Goal: Task Accomplishment & Management: Manage account settings

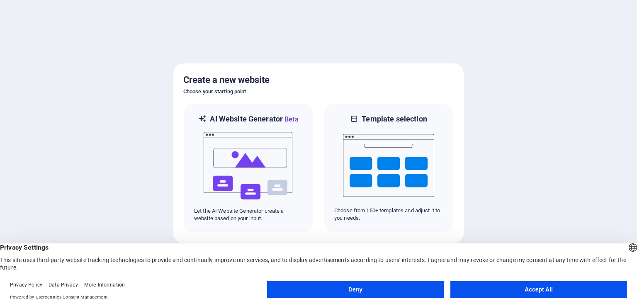
click at [537, 291] on button "Accept All" at bounding box center [538, 289] width 177 height 17
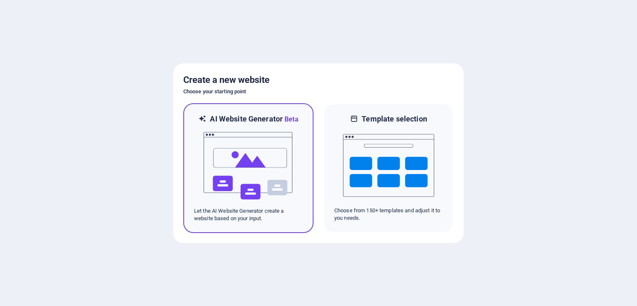
click at [250, 157] on img at bounding box center [248, 165] width 91 height 83
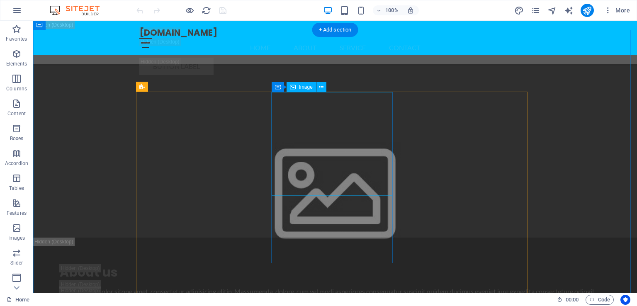
scroll to position [3128, 0]
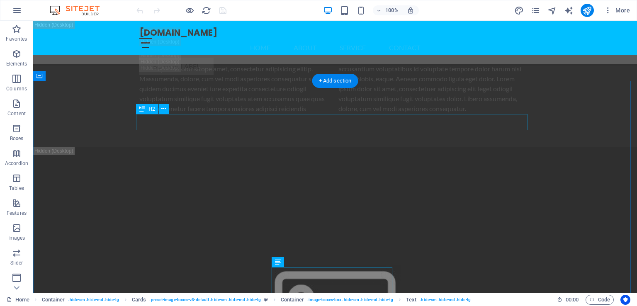
scroll to position [3077, 0]
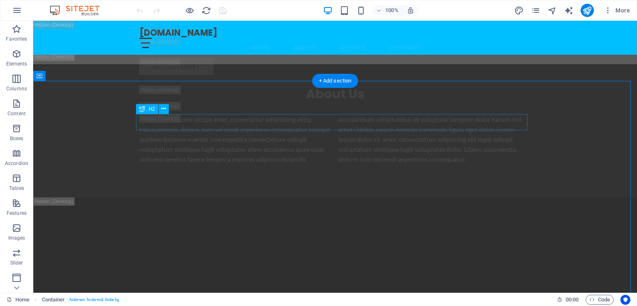
click at [412, 14] on button "button" at bounding box center [410, 10] width 17 height 10
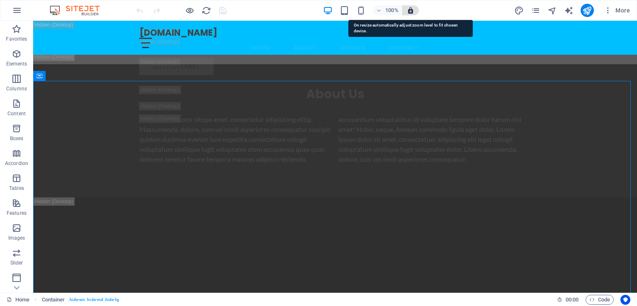
click at [411, 9] on icon "button" at bounding box center [410, 10] width 7 height 7
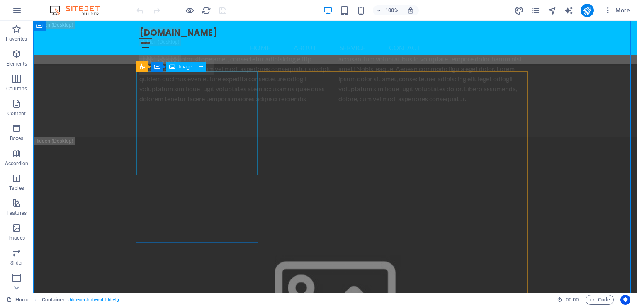
scroll to position [3103, 0]
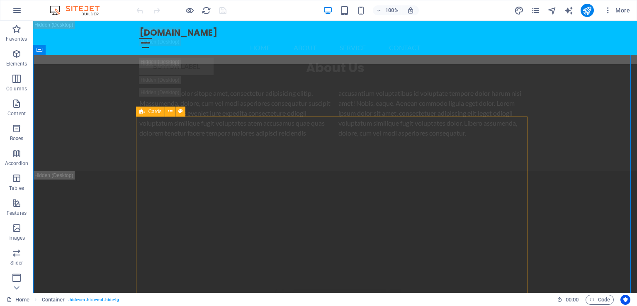
click at [145, 113] on div "Cards" at bounding box center [150, 112] width 29 height 10
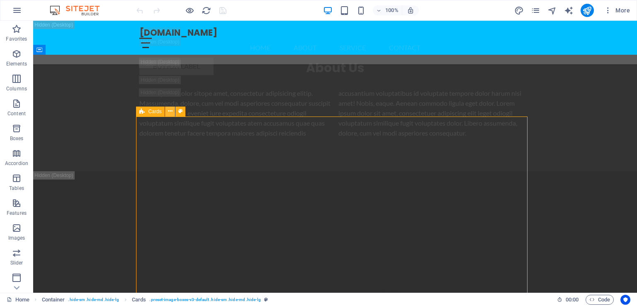
click at [168, 111] on icon at bounding box center [170, 111] width 5 height 9
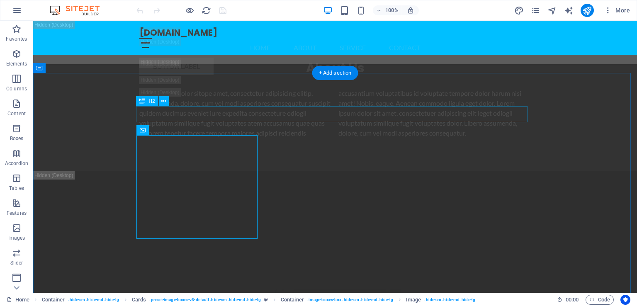
scroll to position [3085, 0]
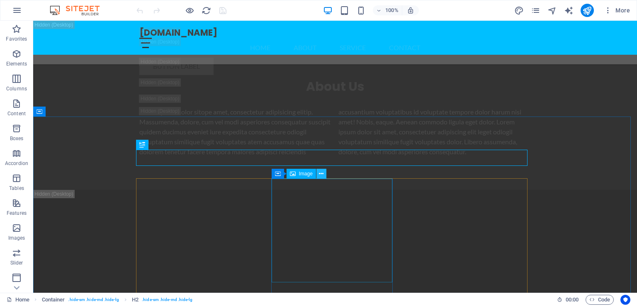
scroll to position [3041, 0]
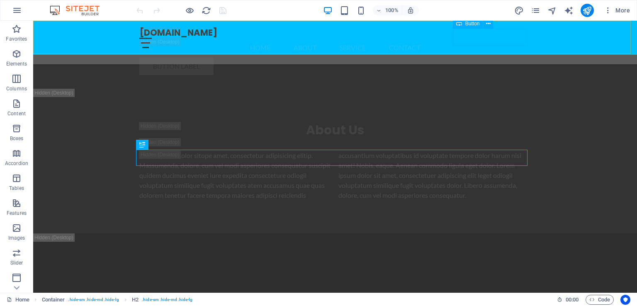
click at [521, 58] on div "Button label" at bounding box center [334, 66] width 391 height 17
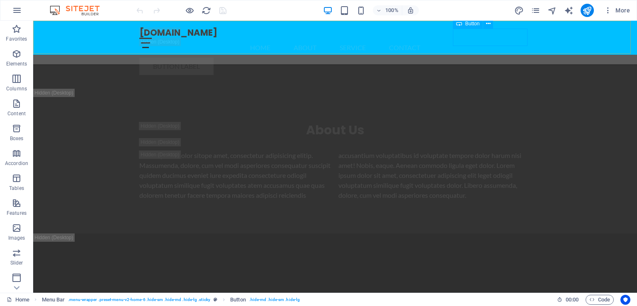
click at [526, 58] on div "Button label" at bounding box center [334, 66] width 391 height 17
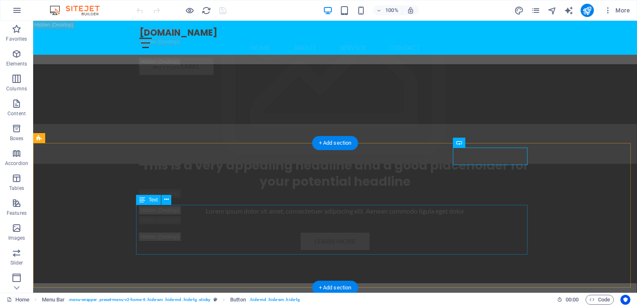
scroll to position [1648, 0]
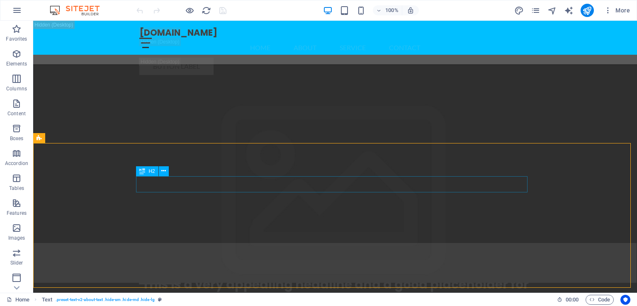
click at [170, 166] on div "H2" at bounding box center [155, 171] width 38 height 10
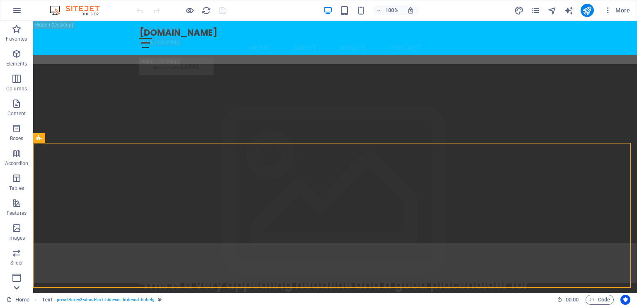
click at [15, 288] on icon at bounding box center [17, 288] width 6 height 4
click at [15, 25] on icon at bounding box center [17, 26] width 6 height 4
click at [18, 276] on icon "button" at bounding box center [17, 278] width 10 height 10
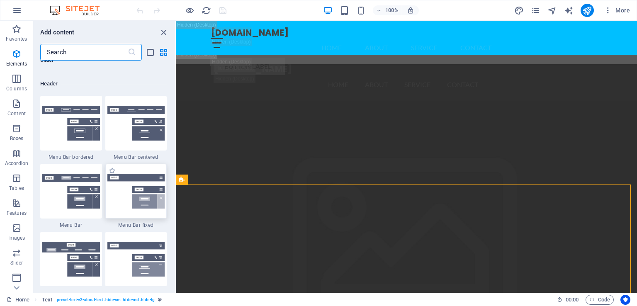
scroll to position [4994, 0]
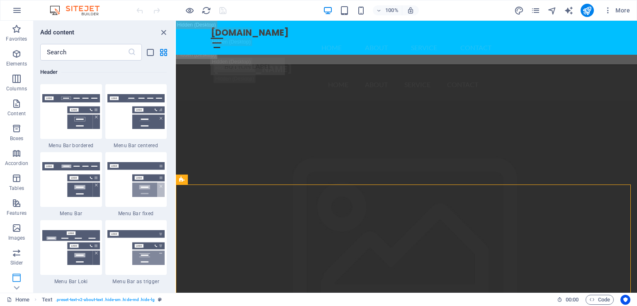
click at [13, 277] on icon "button" at bounding box center [17, 278] width 10 height 10
drag, startPoint x: 166, startPoint y: 30, endPoint x: 256, endPoint y: 16, distance: 91.1
click at [166, 30] on icon "close panel" at bounding box center [164, 33] width 10 height 10
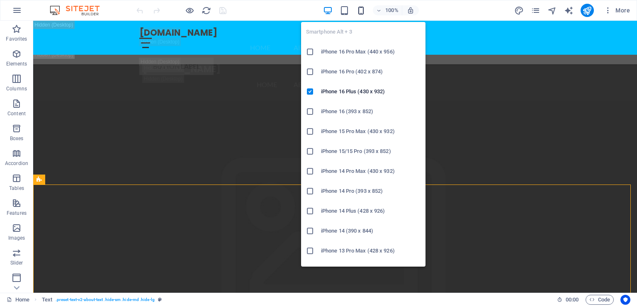
click at [363, 12] on icon "button" at bounding box center [361, 11] width 10 height 10
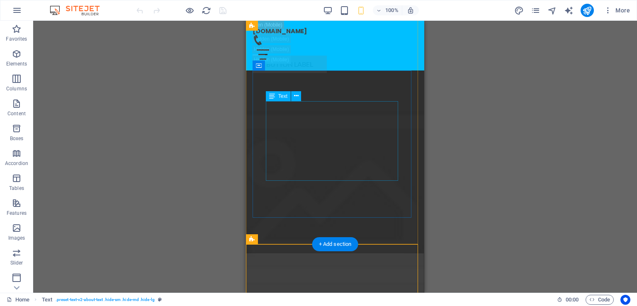
scroll to position [1572, 0]
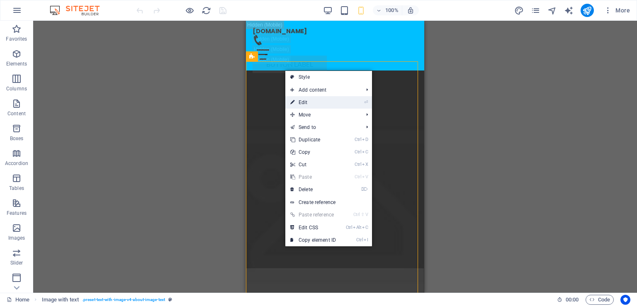
click at [352, 100] on li "⏎ Edit" at bounding box center [328, 102] width 87 height 12
click at [339, 232] on link "Ctrl Alt C Edit CSS" at bounding box center [313, 227] width 56 height 12
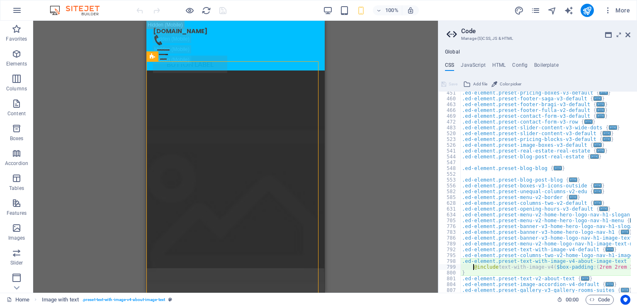
scroll to position [253, 0]
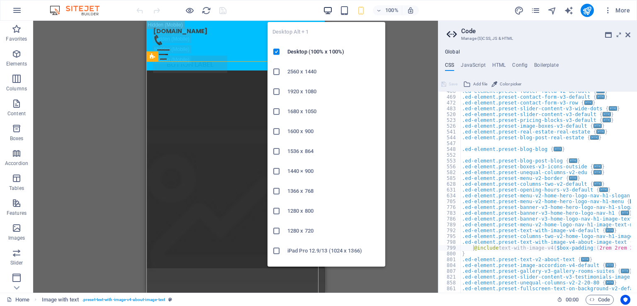
click at [330, 11] on icon "button" at bounding box center [328, 11] width 10 height 10
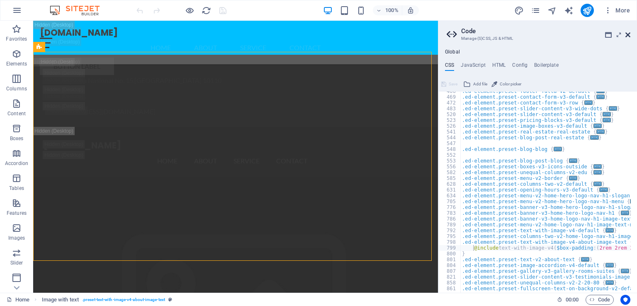
click at [629, 35] on icon at bounding box center [627, 35] width 5 height 7
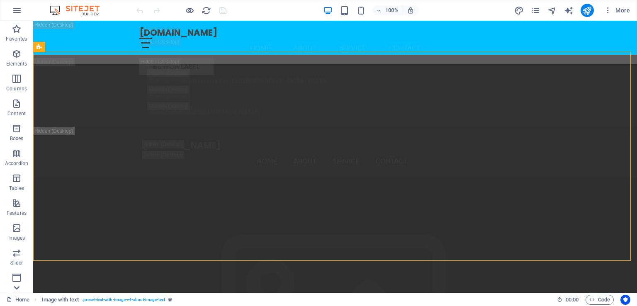
click at [15, 289] on icon at bounding box center [17, 288] width 12 height 12
click at [21, 103] on icon "button" at bounding box center [17, 102] width 10 height 10
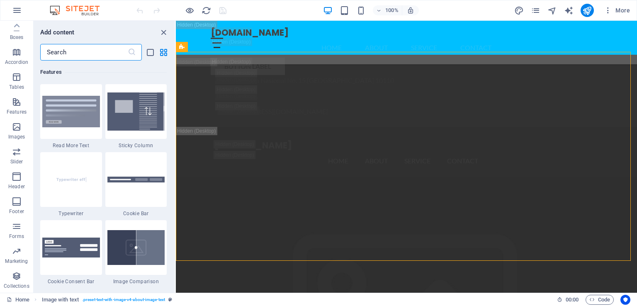
scroll to position [3233, 0]
click at [15, 59] on p "Accordion" at bounding box center [16, 62] width 23 height 7
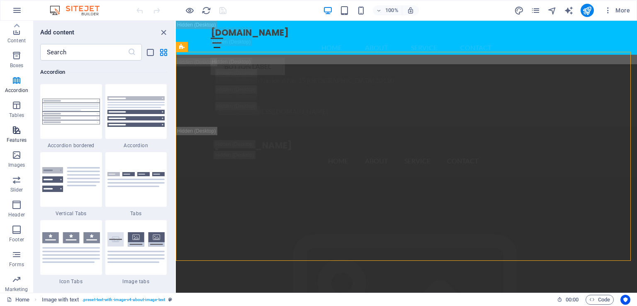
scroll to position [71, 0]
click at [17, 109] on icon "button" at bounding box center [17, 107] width 10 height 10
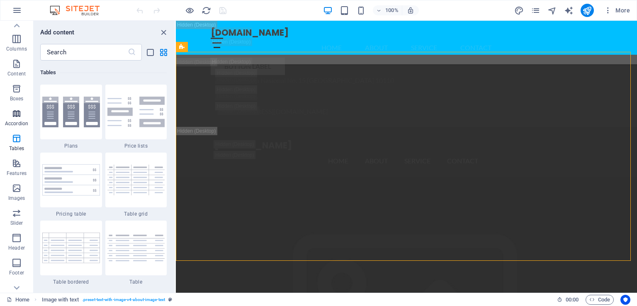
scroll to position [38, 0]
click at [17, 68] on icon "button" at bounding box center [17, 66] width 10 height 10
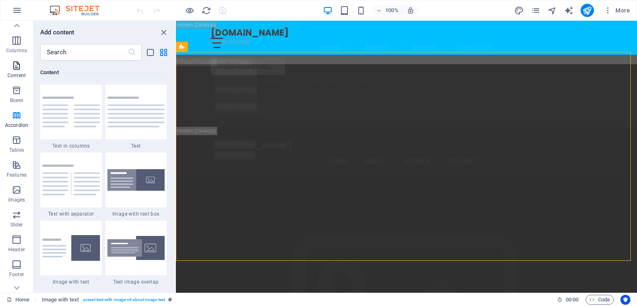
scroll to position [0, 0]
click at [17, 87] on p "Columns" at bounding box center [16, 88] width 21 height 7
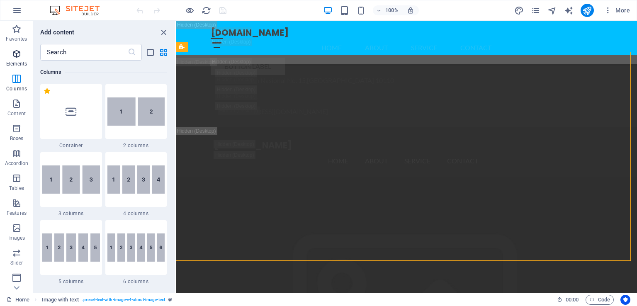
click at [15, 63] on p "Elements" at bounding box center [16, 64] width 21 height 7
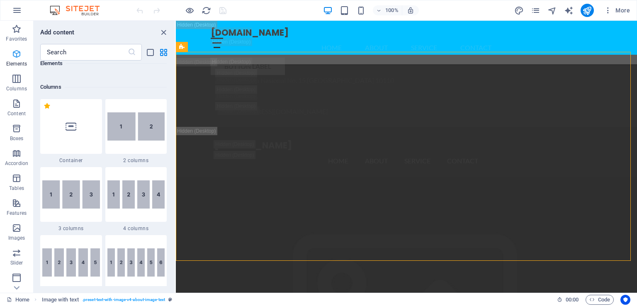
click at [15, 63] on p "Elements" at bounding box center [16, 64] width 21 height 7
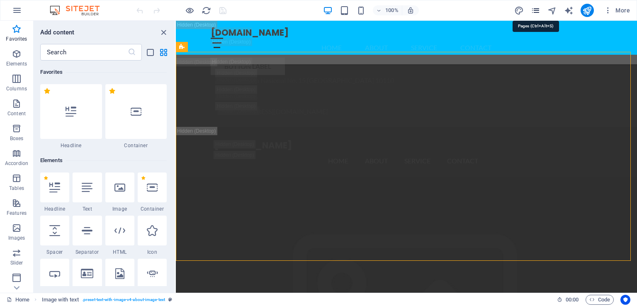
click at [536, 10] on icon "pages" at bounding box center [536, 11] width 10 height 10
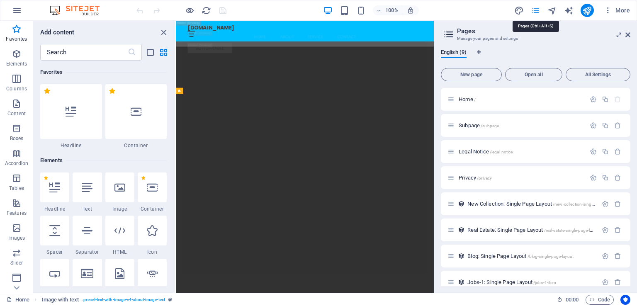
scroll to position [2069, 0]
click at [459, 68] on button "New page" at bounding box center [471, 74] width 61 height 13
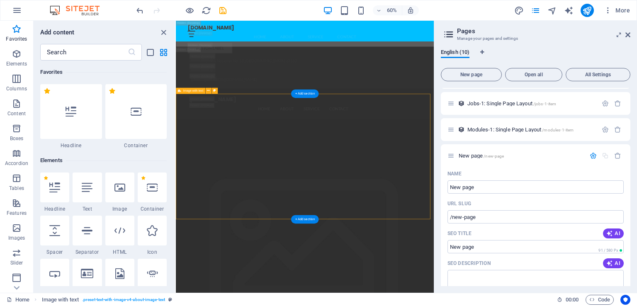
click at [452, 154] on icon at bounding box center [450, 155] width 7 height 7
click at [502, 154] on span "/new-page" at bounding box center [494, 156] width 20 height 5
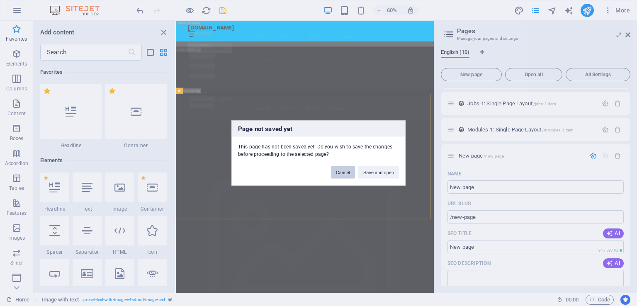
click at [345, 171] on button "Cancel" at bounding box center [343, 172] width 24 height 12
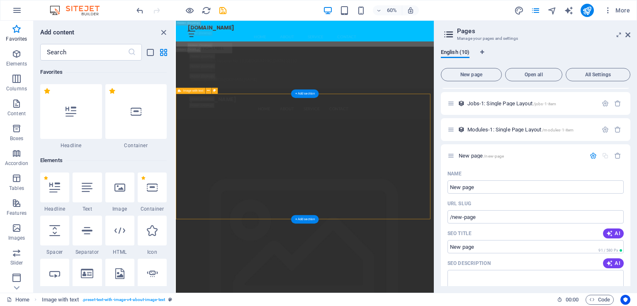
drag, startPoint x: 161, startPoint y: 31, endPoint x: 140, endPoint y: 10, distance: 29.3
click at [161, 31] on icon "close panel" at bounding box center [164, 33] width 10 height 10
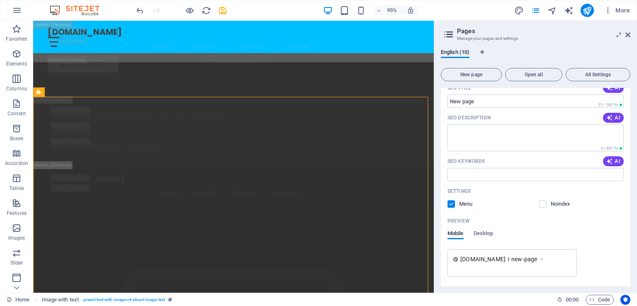
scroll to position [325, 0]
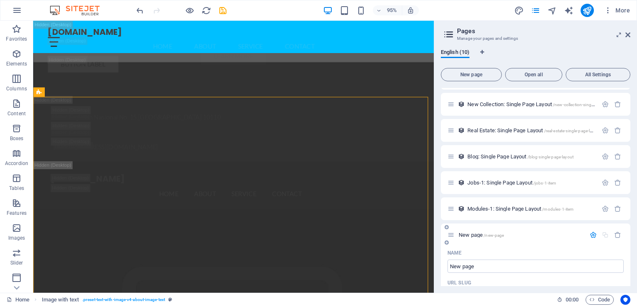
scroll to position [97, 0]
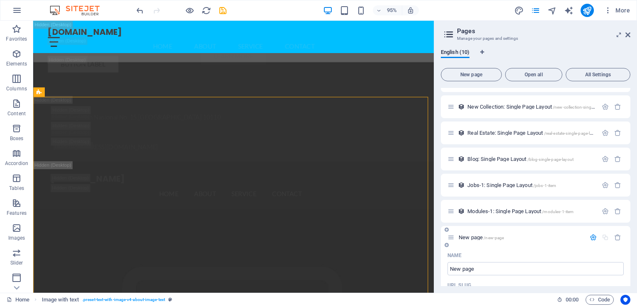
click at [473, 239] on span "New page /new-page" at bounding box center [481, 237] width 45 height 6
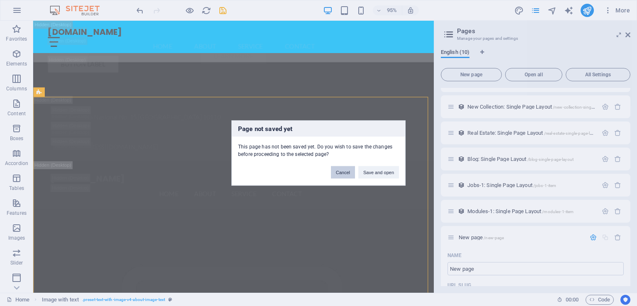
click at [343, 172] on button "Cancel" at bounding box center [343, 172] width 24 height 12
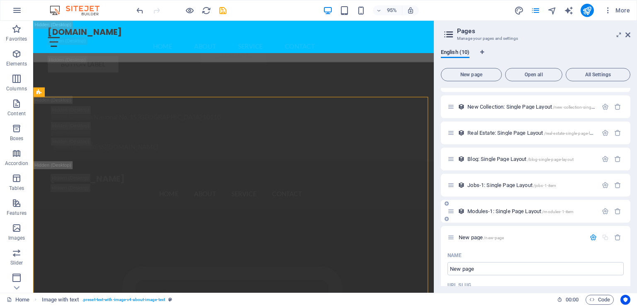
click at [503, 207] on div "Modules-1: Single Page Layout /modules-1-item" at bounding box center [522, 212] width 150 height 10
click at [515, 211] on span "Modules-1: Single Page Layout /modules-1-item" at bounding box center [520, 211] width 106 height 6
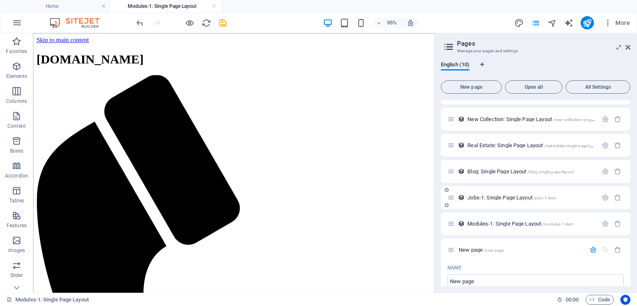
scroll to position [0, 0]
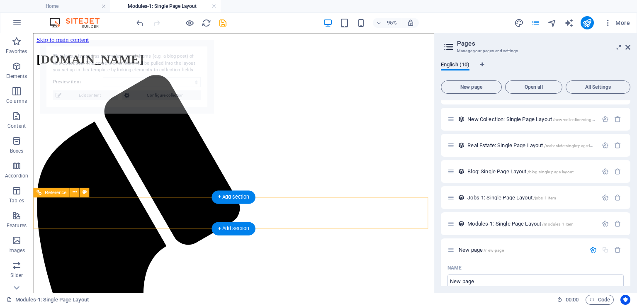
select select "68e34bb066f76bc5610de3b8"
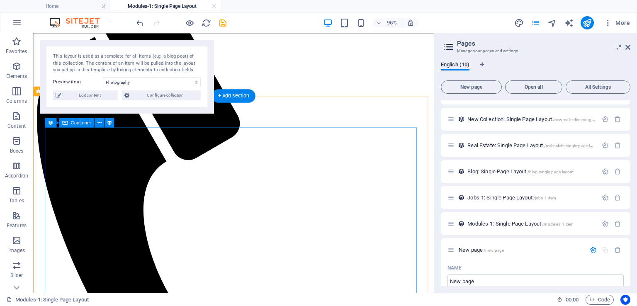
scroll to position [88, 0]
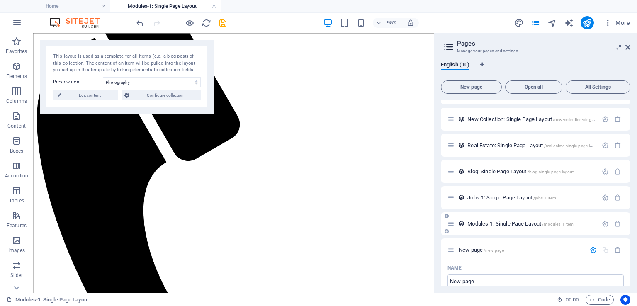
click at [494, 224] on span "Modules-1: Single Page Layout /modules-1-item" at bounding box center [520, 224] width 106 height 6
click at [472, 223] on span "Modules-1: Single Page Layout /modules-1-item" at bounding box center [520, 224] width 106 height 6
click at [508, 224] on span "Modules-1: Single Page Layout /modules-1-item" at bounding box center [520, 224] width 106 height 6
click at [559, 224] on span "/modules-1-item" at bounding box center [558, 224] width 32 height 5
click at [500, 202] on div "Jobs-1: Single Page Layout /jobs-1-item" at bounding box center [522, 198] width 150 height 10
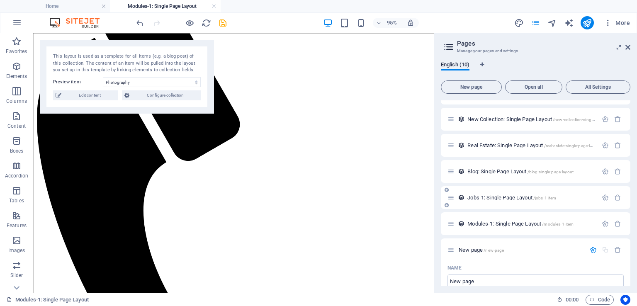
click at [519, 197] on span "Jobs-1: Single Page Layout /jobs-1-item" at bounding box center [511, 197] width 89 height 6
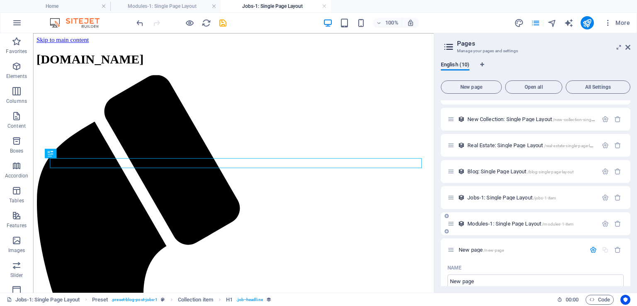
scroll to position [7, 0]
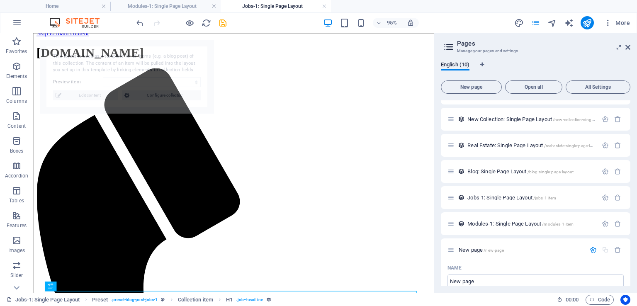
select select "68e34bb066f76bc5610de3b2"
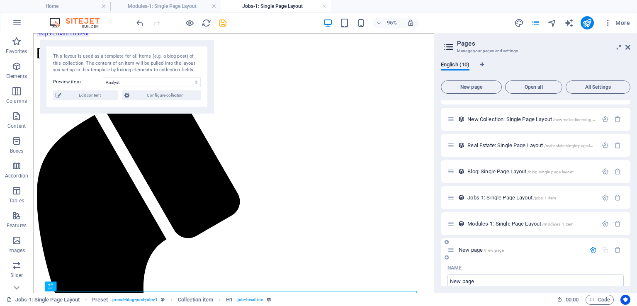
click at [478, 249] on span "New page /new-page" at bounding box center [481, 250] width 45 height 6
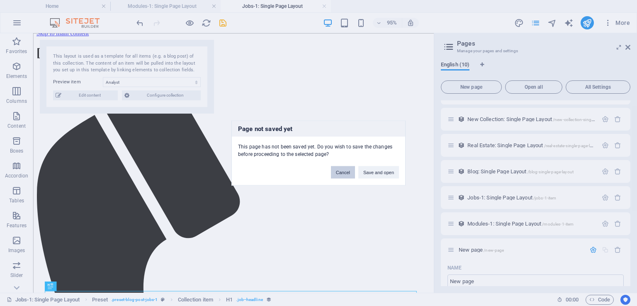
click at [343, 168] on button "Cancel" at bounding box center [343, 172] width 24 height 12
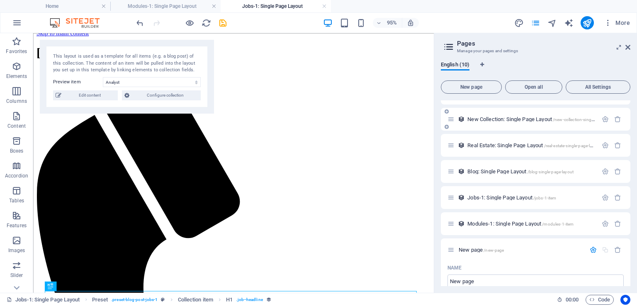
click at [508, 119] on span "New Collection: Single Page Layout /new-collection-single-page-layout" at bounding box center [542, 119] width 150 height 6
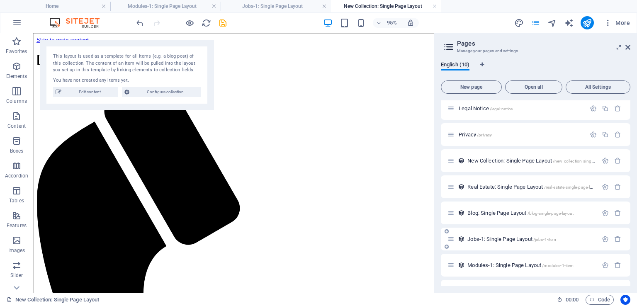
scroll to position [0, 0]
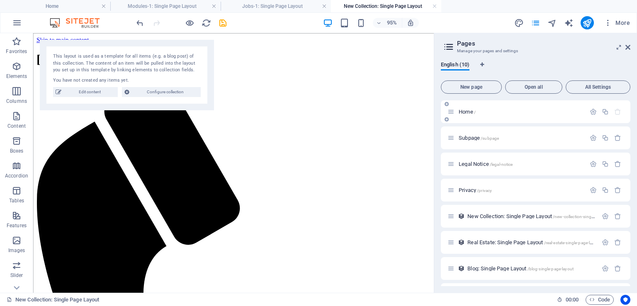
click at [513, 109] on p "Home /" at bounding box center [521, 111] width 124 height 5
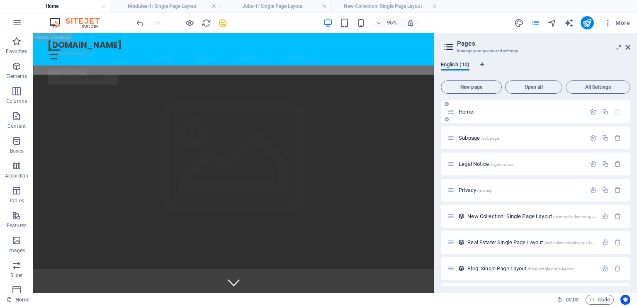
scroll to position [1531, 0]
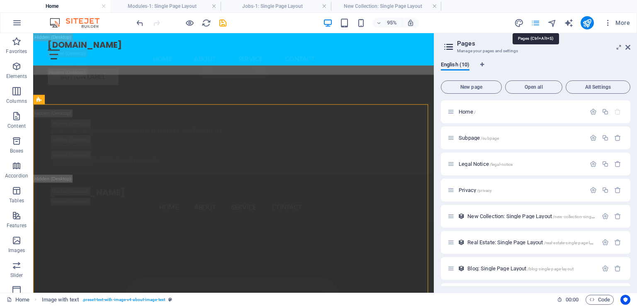
click at [535, 21] on icon "pages" at bounding box center [536, 23] width 10 height 10
click at [523, 22] on icon "design" at bounding box center [519, 23] width 10 height 10
select select "px"
select select "200"
select select "px"
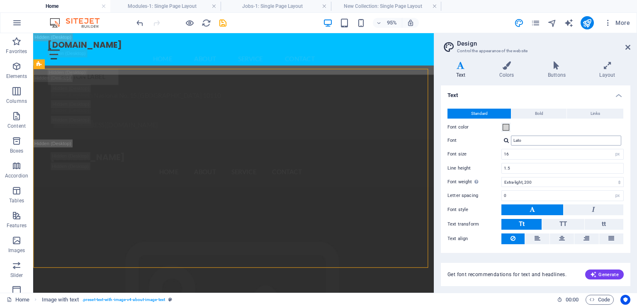
scroll to position [20, 0]
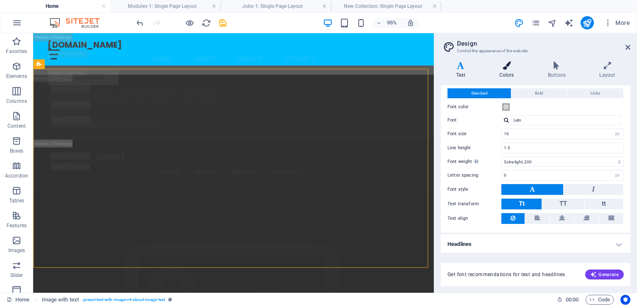
click at [513, 68] on icon at bounding box center [506, 65] width 45 height 8
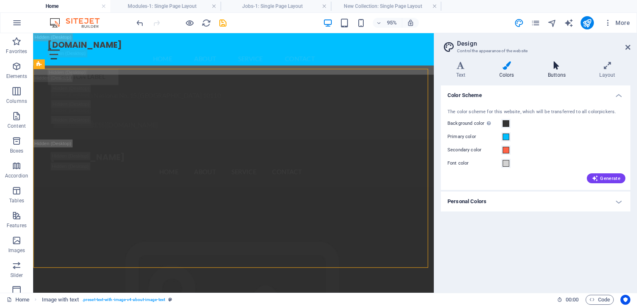
click at [559, 67] on icon at bounding box center [556, 65] width 48 height 8
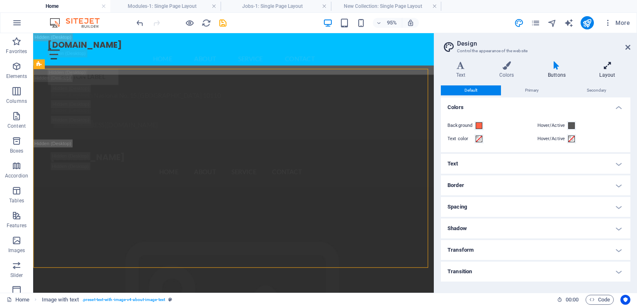
drag, startPoint x: 536, startPoint y: 85, endPoint x: 599, endPoint y: 70, distance: 64.8
click at [599, 70] on div "Text Colors Buttons Layout Text Standard Bold Links Font color Font Lato Font s…" at bounding box center [536, 173] width 190 height 225
click at [599, 70] on h4 "Layout" at bounding box center [607, 69] width 46 height 17
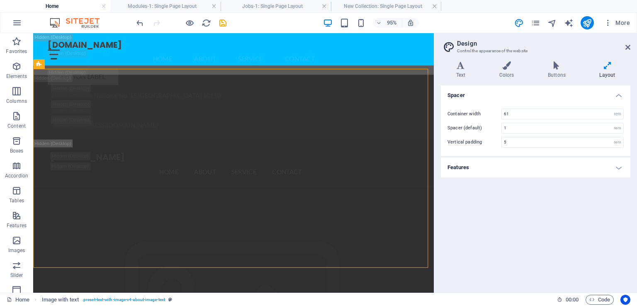
click at [512, 165] on h4 "Features" at bounding box center [536, 168] width 190 height 20
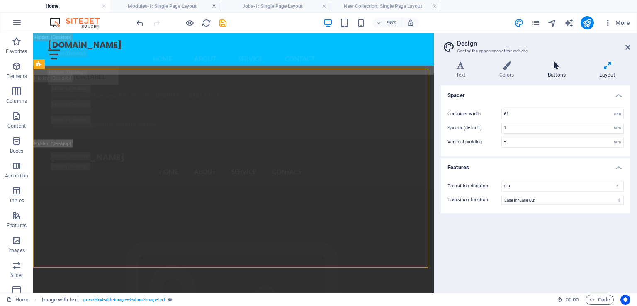
click at [564, 78] on h4 "Buttons" at bounding box center [557, 69] width 51 height 17
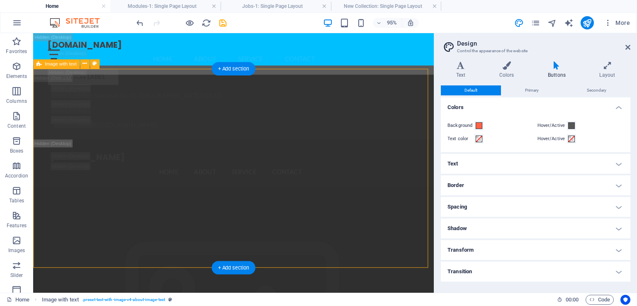
click at [83, 63] on icon at bounding box center [85, 64] width 4 height 8
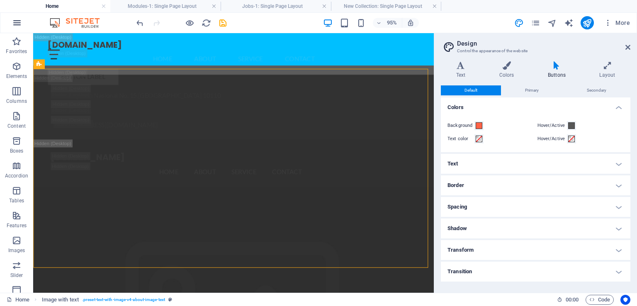
click at [17, 22] on icon "button" at bounding box center [17, 23] width 10 height 10
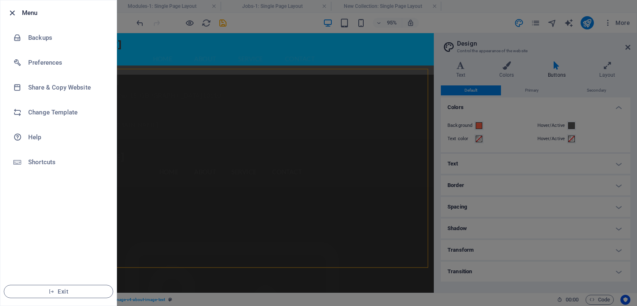
click at [10, 12] on icon "button" at bounding box center [12, 13] width 10 height 10
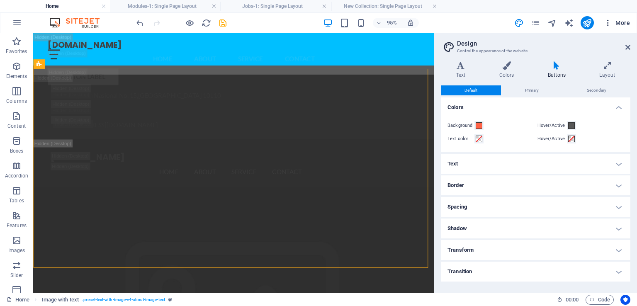
click at [611, 25] on icon "button" at bounding box center [608, 23] width 8 height 8
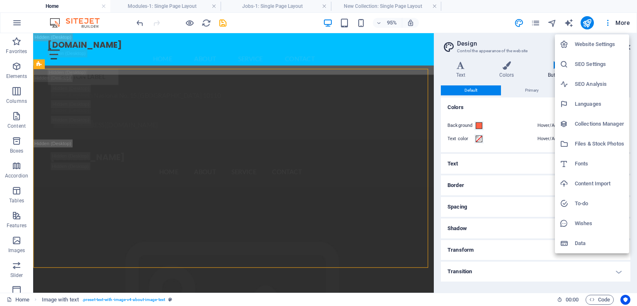
click at [498, 25] on div at bounding box center [318, 153] width 637 height 306
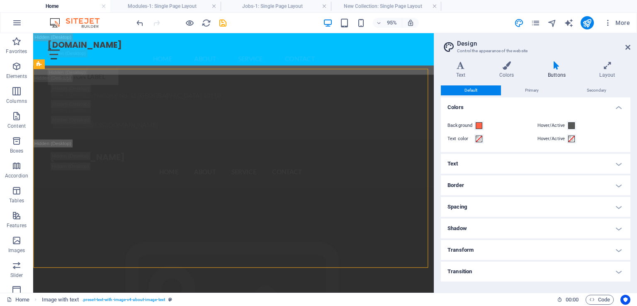
click at [545, 167] on h4 "Text" at bounding box center [536, 164] width 190 height 20
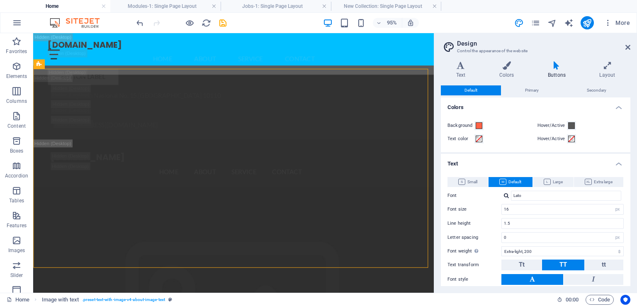
click at [562, 154] on h4 "Text" at bounding box center [536, 161] width 190 height 15
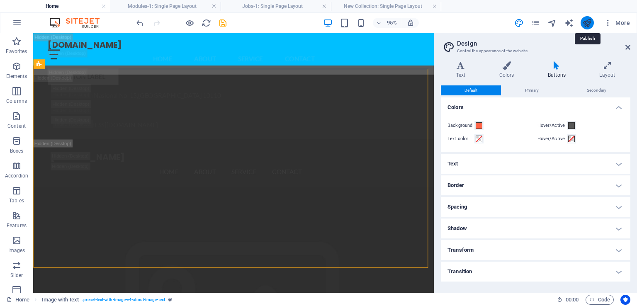
click at [585, 19] on icon "publish" at bounding box center [587, 23] width 10 height 10
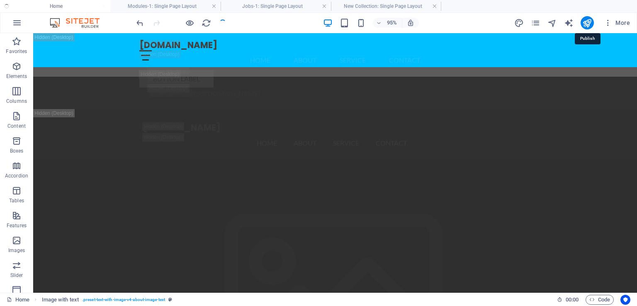
checkbox input "false"
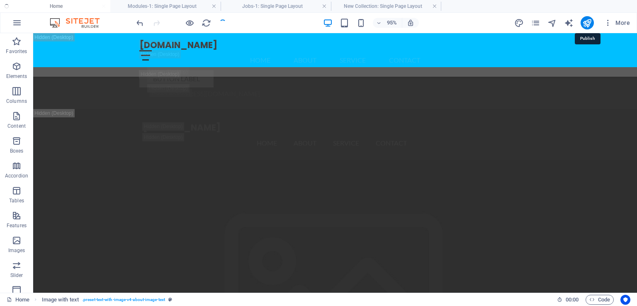
checkbox input "false"
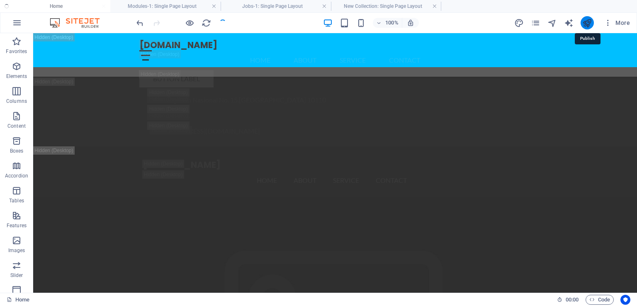
click at [583, 24] on icon "publish" at bounding box center [587, 23] width 10 height 10
checkbox input "false"
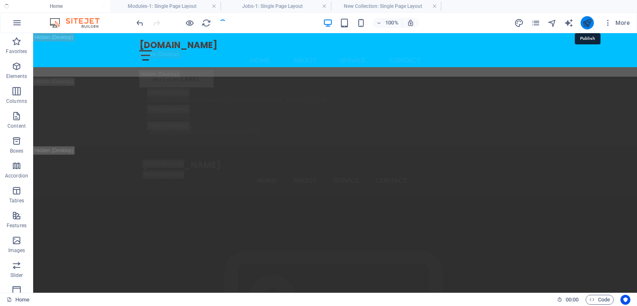
checkbox input "false"
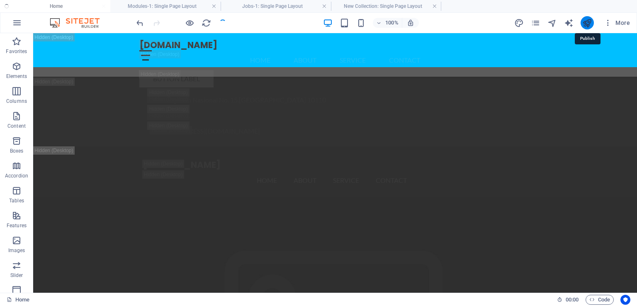
click at [584, 22] on icon "publish" at bounding box center [587, 23] width 10 height 10
checkbox input "false"
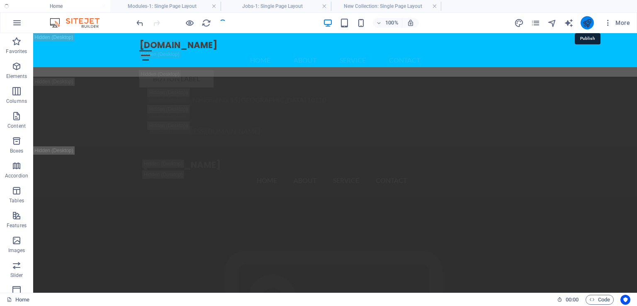
checkbox input "false"
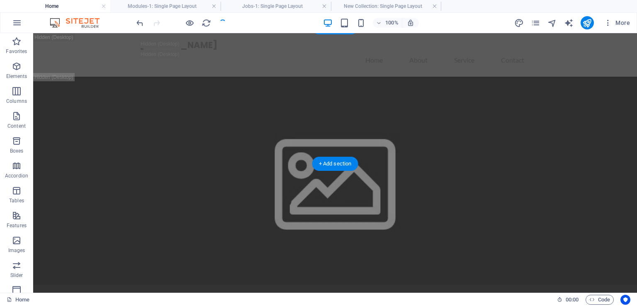
scroll to position [0, 0]
